Goal: Task Accomplishment & Management: Complete application form

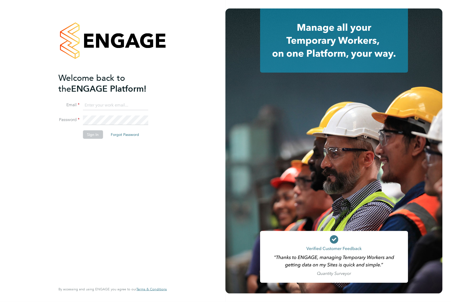
type input "[EMAIL_ADDRESS][DOMAIN_NAME]"
click at [92, 134] on button "Sign In" at bounding box center [93, 134] width 20 height 8
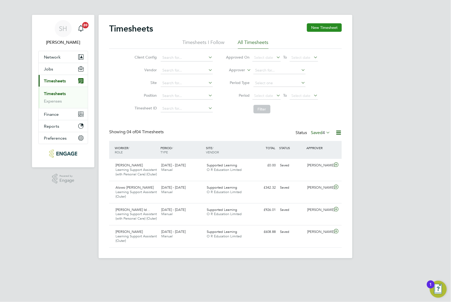
click at [333, 25] on button "New Timesheet" at bounding box center [324, 27] width 35 height 8
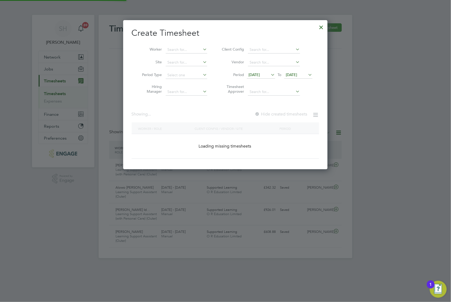
scroll to position [236, 205]
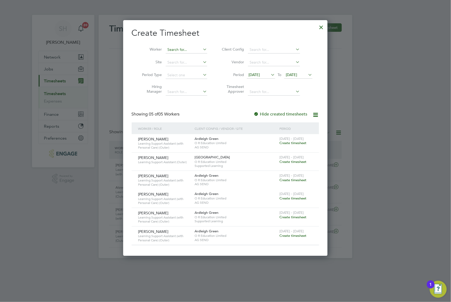
click at [192, 51] on input at bounding box center [187, 49] width 42 height 7
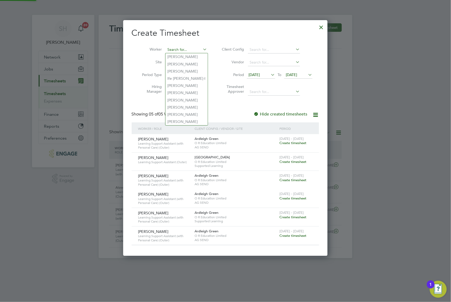
paste input "[PERSON_NAME]"
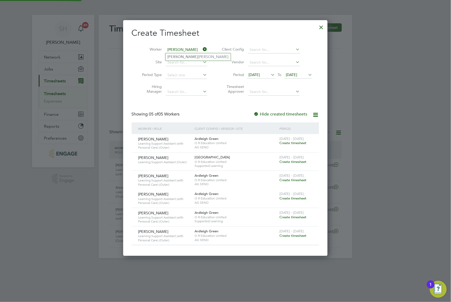
click at [194, 57] on li "[PERSON_NAME]" at bounding box center [198, 56] width 65 height 7
type input "[PERSON_NAME]"
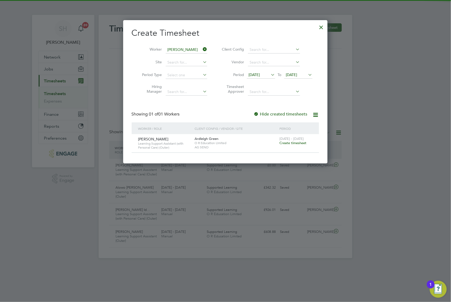
scroll to position [143, 205]
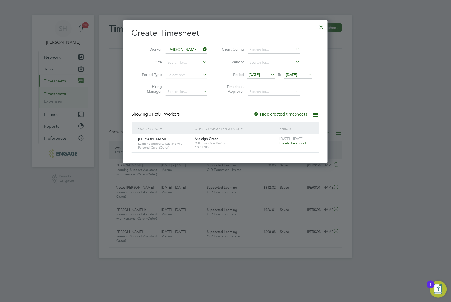
click at [292, 143] on span "Create timesheet" at bounding box center [293, 142] width 27 height 4
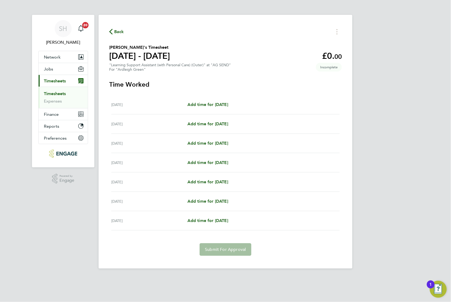
click at [227, 108] on div "[DATE] Add time for [DATE] Add time for [DATE]" at bounding box center [225, 104] width 229 height 19
click at [225, 105] on span "Add time for [DATE]" at bounding box center [208, 104] width 41 height 5
select select "60"
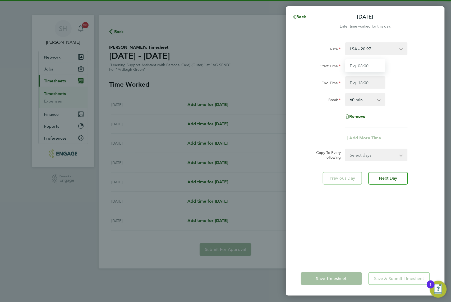
drag, startPoint x: 358, startPoint y: 69, endPoint x: 360, endPoint y: 71, distance: 3.6
click at [358, 69] on input "Start Time" at bounding box center [365, 65] width 40 height 13
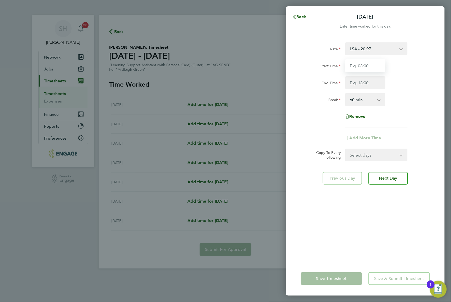
type input "08:45"
click at [356, 81] on input "End Time" at bounding box center [365, 82] width 40 height 13
type input "15:15"
click at [362, 98] on select "0 min 15 min 30 min 45 min 60 min 75 min 90 min" at bounding box center [362, 100] width 33 height 12
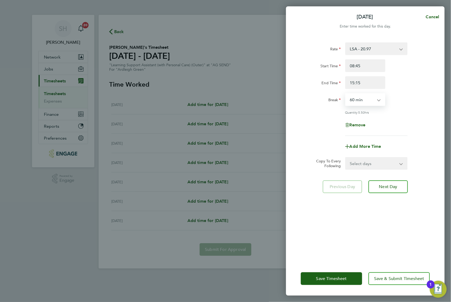
select select "30"
click at [346, 94] on select "0 min 15 min 30 min 45 min 60 min 75 min 90 min" at bounding box center [362, 100] width 33 height 12
click at [366, 162] on select "Select days Day Weekday (Mon-Fri) Weekend (Sat-Sun) [DATE] [DATE] [DATE] [DATE]…" at bounding box center [374, 163] width 56 height 12
select select "WEEKDAY"
click at [346, 157] on select "Select days Day Weekday (Mon-Fri) Weekend (Sat-Sun) [DATE] [DATE] [DATE] [DATE]…" at bounding box center [374, 163] width 56 height 12
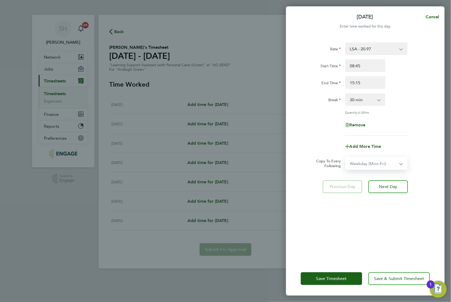
select select "[DATE]"
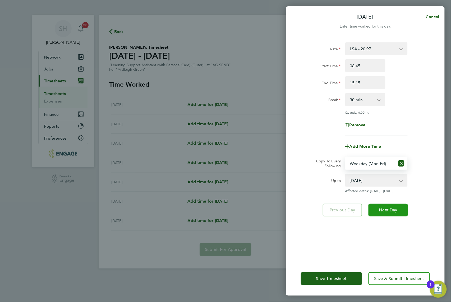
click at [390, 211] on span "Next Day" at bounding box center [388, 209] width 18 height 5
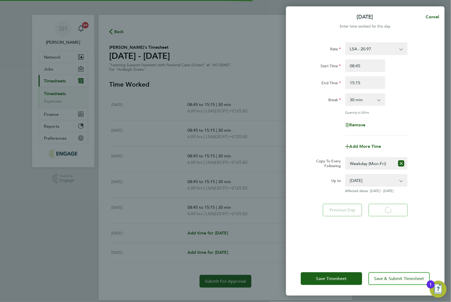
select select "30"
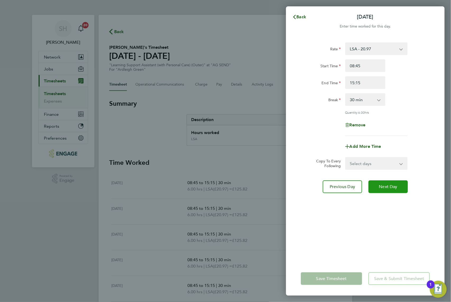
click at [384, 188] on span "Next Day" at bounding box center [388, 186] width 18 height 5
select select "30"
drag, startPoint x: 364, startPoint y: 66, endPoint x: 290, endPoint y: 66, distance: 74.1
click at [298, 66] on div "Rate LSA - 20.97 Start Time 08:45 End Time 15:15 Break 0 min 15 min 30 min 45 m…" at bounding box center [365, 148] width 159 height 225
drag, startPoint x: 366, startPoint y: 68, endPoint x: 237, endPoint y: 65, distance: 128.3
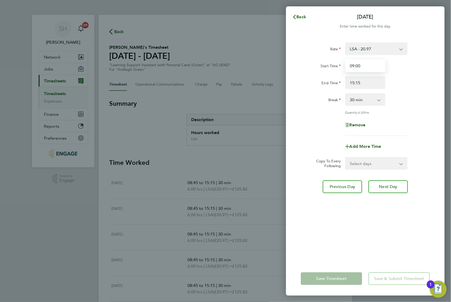
click at [247, 66] on div "Back [DATE] Enter time worked for this day. Rate LSA - 20.97 Start Time 09:00 E…" at bounding box center [225, 151] width 451 height 302
type input "09:00"
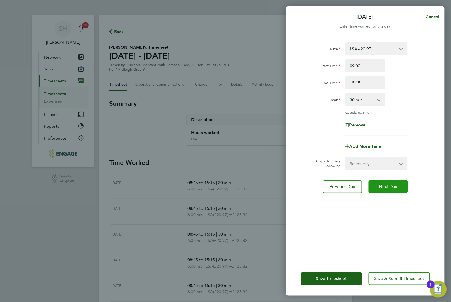
click at [389, 186] on span "Next Day" at bounding box center [388, 186] width 18 height 5
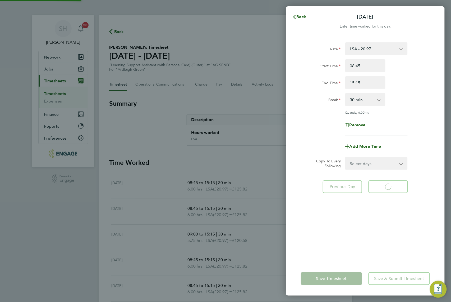
select select "30"
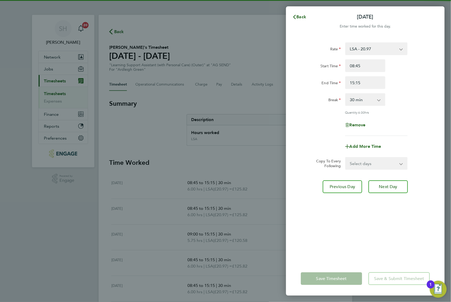
drag, startPoint x: 364, startPoint y: 74, endPoint x: 197, endPoint y: 61, distance: 167.4
click at [226, 66] on div "Back [DATE] Enter time worked for this day. Rate LSA - 20.97 Start Time 08:45 E…" at bounding box center [225, 151] width 451 height 302
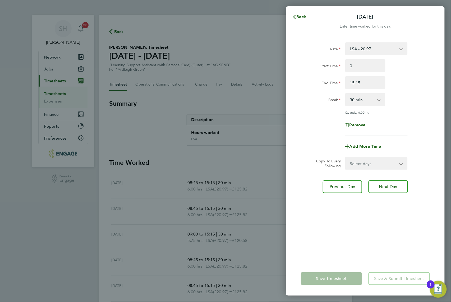
type input "09:00"
click at [350, 233] on div "Rate LSA - 20.97 Start Time 09:00 End Time 15:15 Break 0 min 15 min 30 min 45 m…" at bounding box center [365, 148] width 159 height 225
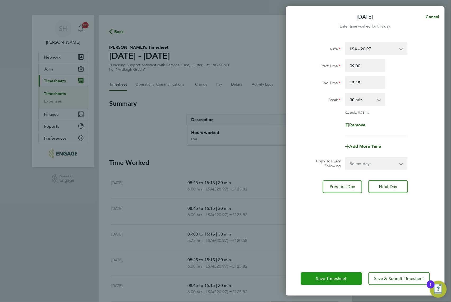
click at [340, 272] on button "Save Timesheet" at bounding box center [331, 278] width 61 height 13
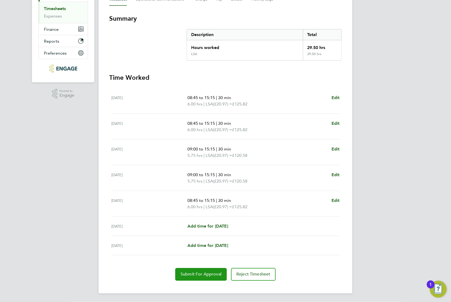
click at [200, 269] on button "Submit For Approval" at bounding box center [201, 274] width 52 height 13
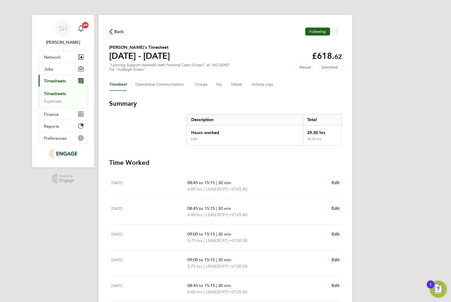
click at [124, 32] on div "Back Following" at bounding box center [225, 32] width 233 height 8
click at [116, 33] on span "Back" at bounding box center [119, 32] width 10 height 6
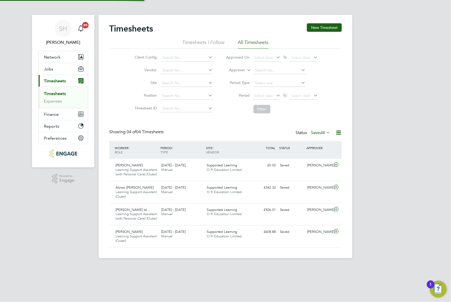
scroll to position [22, 46]
click at [323, 28] on button "New Timesheet" at bounding box center [324, 27] width 35 height 8
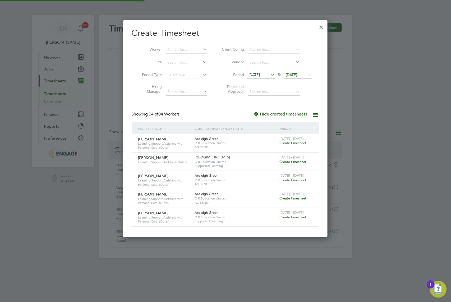
scroll to position [217, 205]
click at [175, 52] on input at bounding box center [187, 49] width 42 height 7
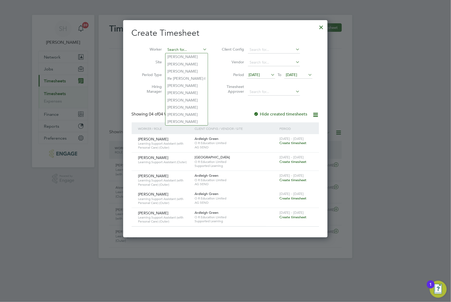
paste input "Ramsha"
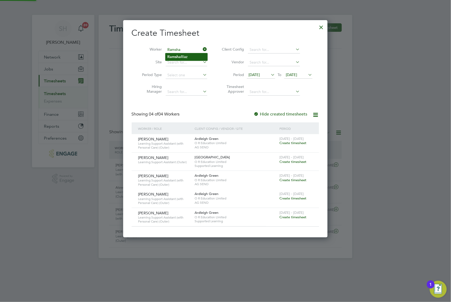
click at [187, 59] on li "[PERSON_NAME]" at bounding box center [187, 56] width 42 height 7
type input "[PERSON_NAME]"
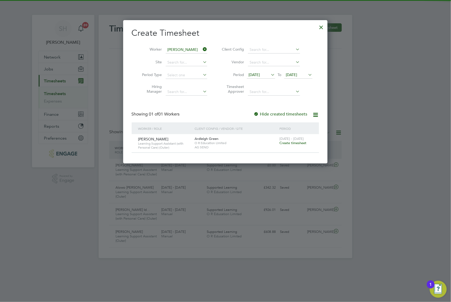
scroll to position [143, 205]
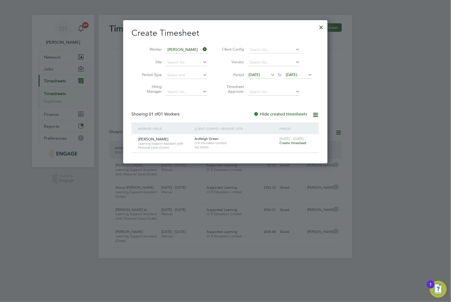
click at [292, 143] on span "Create timesheet" at bounding box center [293, 142] width 27 height 4
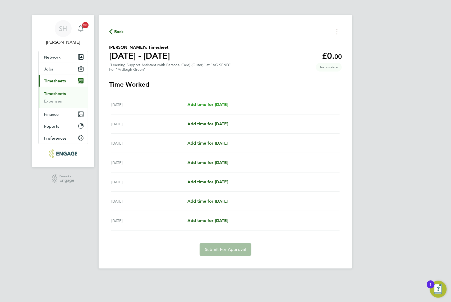
click at [224, 106] on span "Add time for [DATE]" at bounding box center [208, 104] width 41 height 5
select select "60"
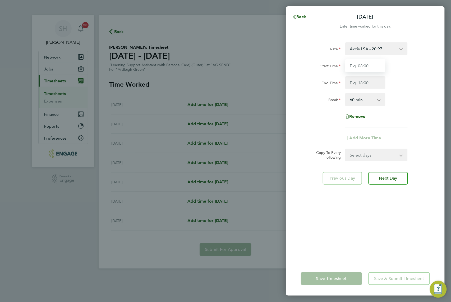
click at [358, 66] on input "Start Time" at bounding box center [365, 65] width 40 height 13
type input "08:45"
click at [372, 88] on input "End Time" at bounding box center [365, 82] width 40 height 13
type input "15:45"
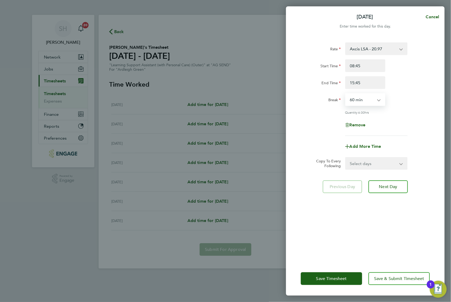
click at [370, 98] on select "0 min 15 min 30 min 45 min 60 min 75 min 90 min" at bounding box center [362, 100] width 33 height 12
select select "30"
click at [346, 94] on select "0 min 15 min 30 min 45 min 60 min 75 min 90 min" at bounding box center [362, 100] width 33 height 12
click at [393, 185] on span "Next Day" at bounding box center [388, 186] width 18 height 5
select select "60"
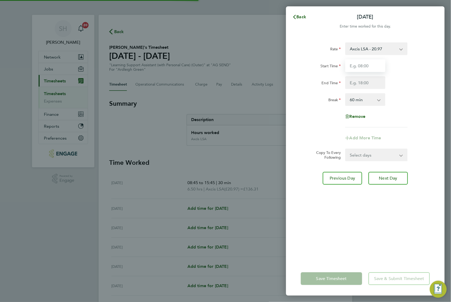
click at [371, 67] on input "Start Time" at bounding box center [365, 65] width 40 height 13
type input "08:45"
click at [372, 89] on div "Rate Axcis LSA - 20.97 Start Time 08:45 End Time Break 0 min 15 min 30 min 45 m…" at bounding box center [365, 84] width 129 height 85
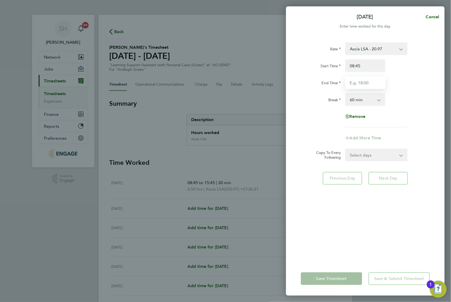
drag, startPoint x: 372, startPoint y: 84, endPoint x: 374, endPoint y: 87, distance: 4.0
click at [372, 84] on input "End Time" at bounding box center [365, 82] width 40 height 13
type input "16:15"
click at [374, 104] on select "0 min 15 min 30 min 45 min 60 min 75 min 90 min" at bounding box center [362, 100] width 33 height 12
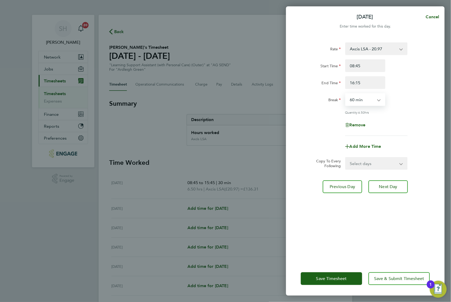
select select "30"
click at [346, 94] on select "0 min 15 min 30 min 45 min 60 min 75 min 90 min" at bounding box center [362, 100] width 33 height 12
click at [391, 185] on span "Next Day" at bounding box center [388, 186] width 18 height 5
select select "60"
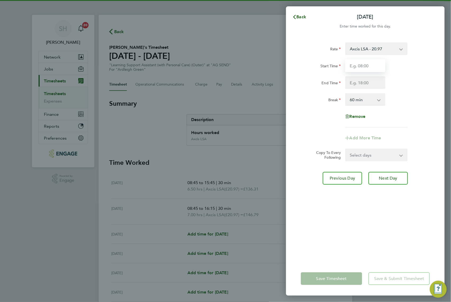
click at [367, 67] on input "Start Time" at bounding box center [365, 65] width 40 height 13
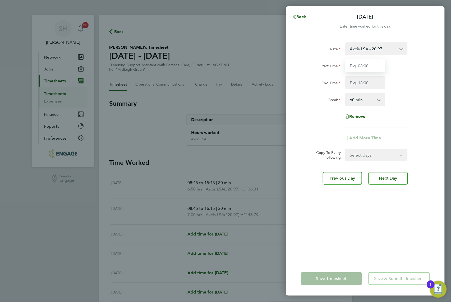
type input "08:45"
click at [368, 85] on input "End Time" at bounding box center [365, 82] width 40 height 13
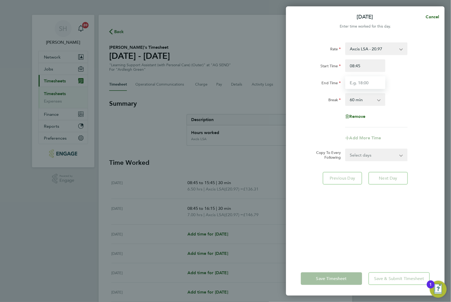
type input "16:30"
click at [366, 96] on select "0 min 15 min 30 min 45 min 60 min 75 min 90 min" at bounding box center [362, 100] width 33 height 12
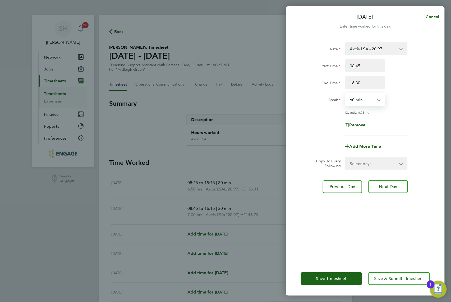
select select "30"
click at [346, 94] on select "0 min 15 min 30 min 45 min 60 min 75 min 90 min" at bounding box center [362, 100] width 33 height 12
click at [394, 186] on span "Next Day" at bounding box center [388, 186] width 18 height 5
select select "60"
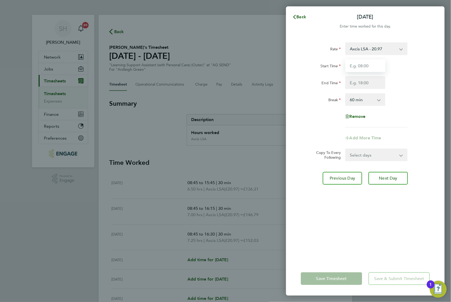
drag, startPoint x: 368, startPoint y: 65, endPoint x: 370, endPoint y: 70, distance: 5.5
click at [368, 65] on input "Start Time" at bounding box center [365, 65] width 40 height 13
type input "08:45"
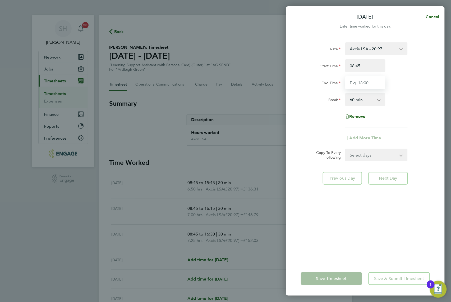
click at [370, 84] on input "End Time" at bounding box center [365, 82] width 40 height 13
click at [355, 82] on input "15:15" at bounding box center [365, 82] width 40 height 13
type input "16:15"
drag, startPoint x: 373, startPoint y: 102, endPoint x: 373, endPoint y: 105, distance: 2.9
click at [373, 103] on select "0 min 15 min 30 min 45 min 60 min 75 min 90 min" at bounding box center [362, 100] width 33 height 12
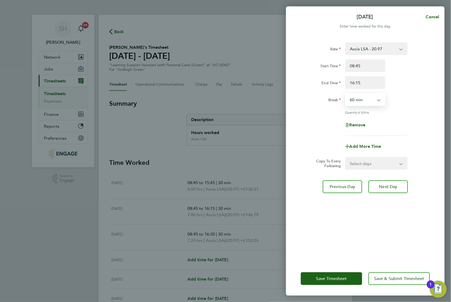
select select "30"
click at [346, 94] on select "0 min 15 min 30 min 45 min 60 min 75 min 90 min" at bounding box center [362, 100] width 33 height 12
click at [398, 186] on button "Next Day" at bounding box center [388, 186] width 39 height 13
select select "60"
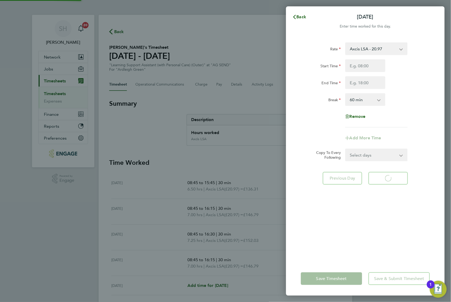
select select "60"
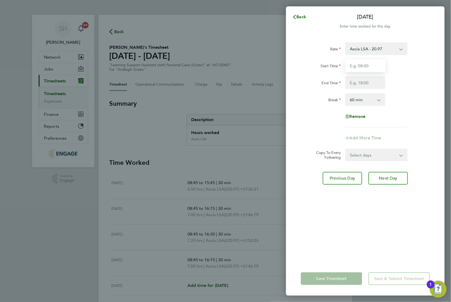
click at [368, 63] on input "Start Time" at bounding box center [365, 65] width 40 height 13
type input "08:45"
click at [365, 82] on input "End Time" at bounding box center [365, 82] width 40 height 13
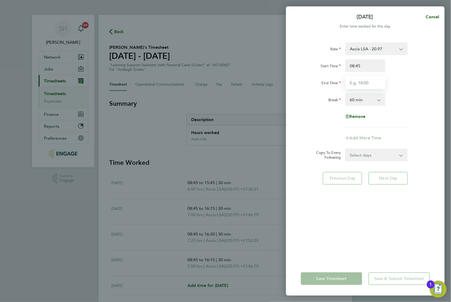
type input "16:00"
click at [366, 102] on select "0 min 15 min 30 min 45 min 60 min 75 min 90 min" at bounding box center [362, 100] width 33 height 12
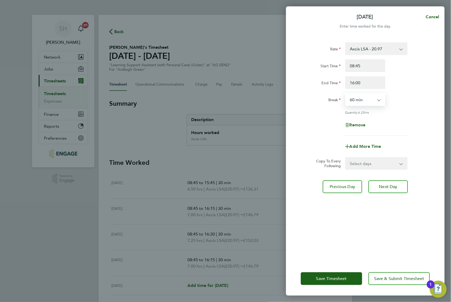
select select "30"
click at [346, 94] on select "0 min 15 min 30 min 45 min 60 min 75 min 90 min" at bounding box center [362, 100] width 33 height 12
click at [346, 279] on span "Save Timesheet" at bounding box center [331, 278] width 31 height 5
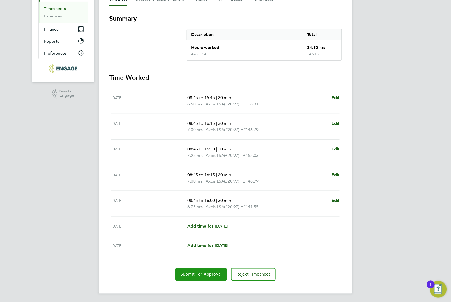
click at [191, 280] on button "Submit For Approval" at bounding box center [201, 274] width 52 height 13
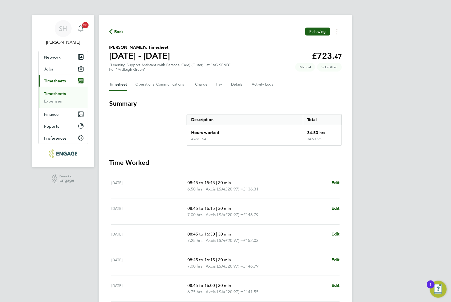
click at [118, 31] on span "Back" at bounding box center [119, 32] width 10 height 6
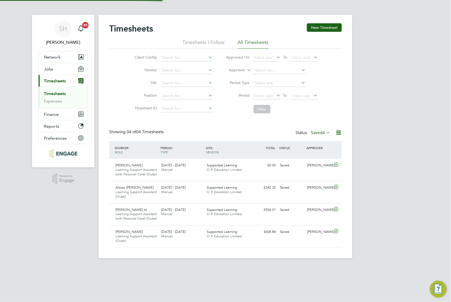
scroll to position [22, 46]
click at [325, 131] on icon at bounding box center [325, 132] width 0 height 7
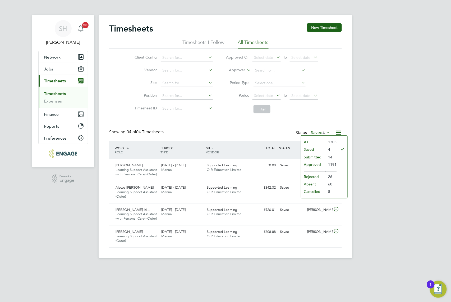
click at [377, 112] on div "SH [PERSON_NAME] Notifications 20 Applications: Network Businesses Sites Worker…" at bounding box center [225, 133] width 451 height 266
